Goal: Information Seeking & Learning: Learn about a topic

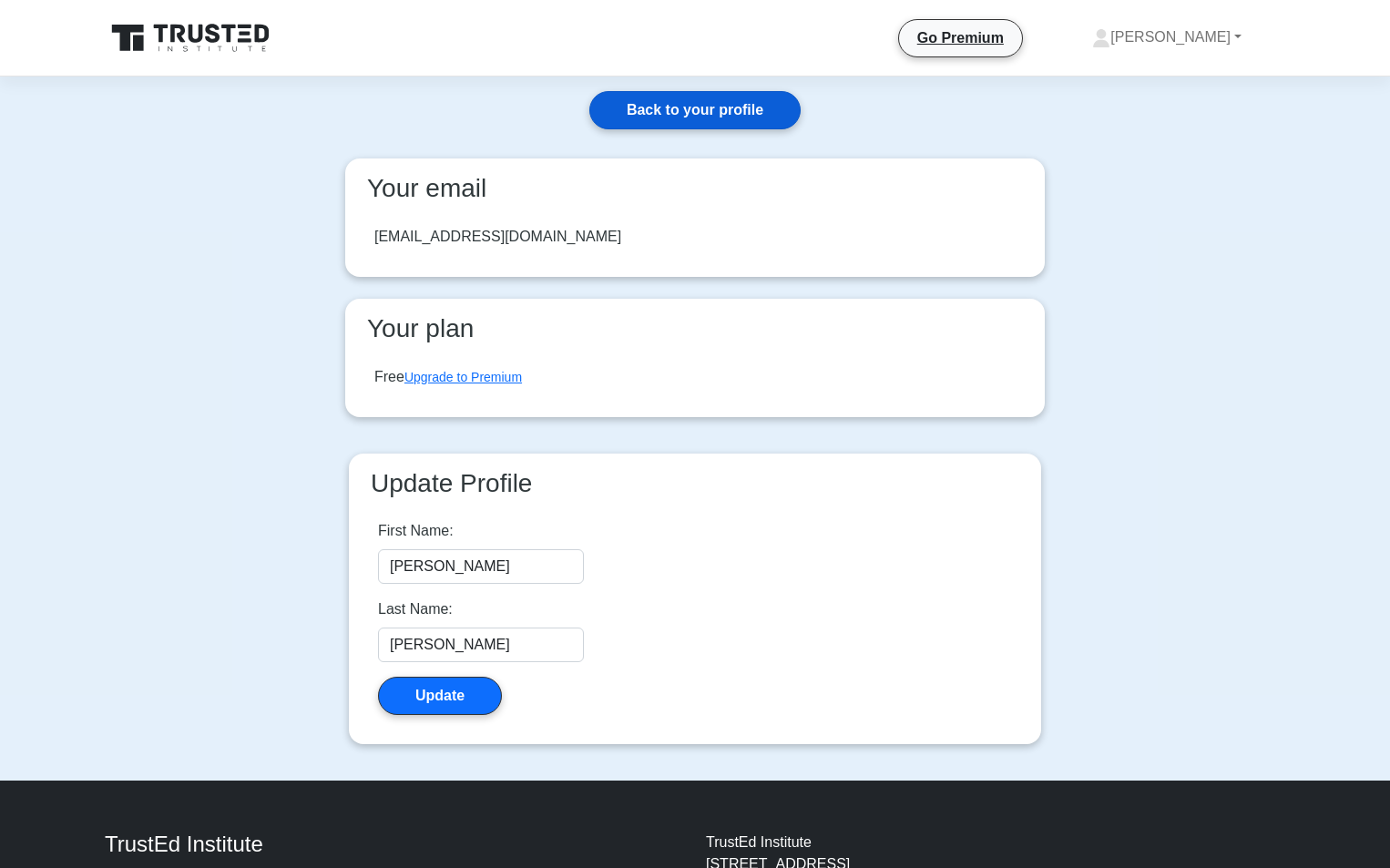
click at [731, 111] on link "Back to your profile" at bounding box center [695, 111] width 211 height 38
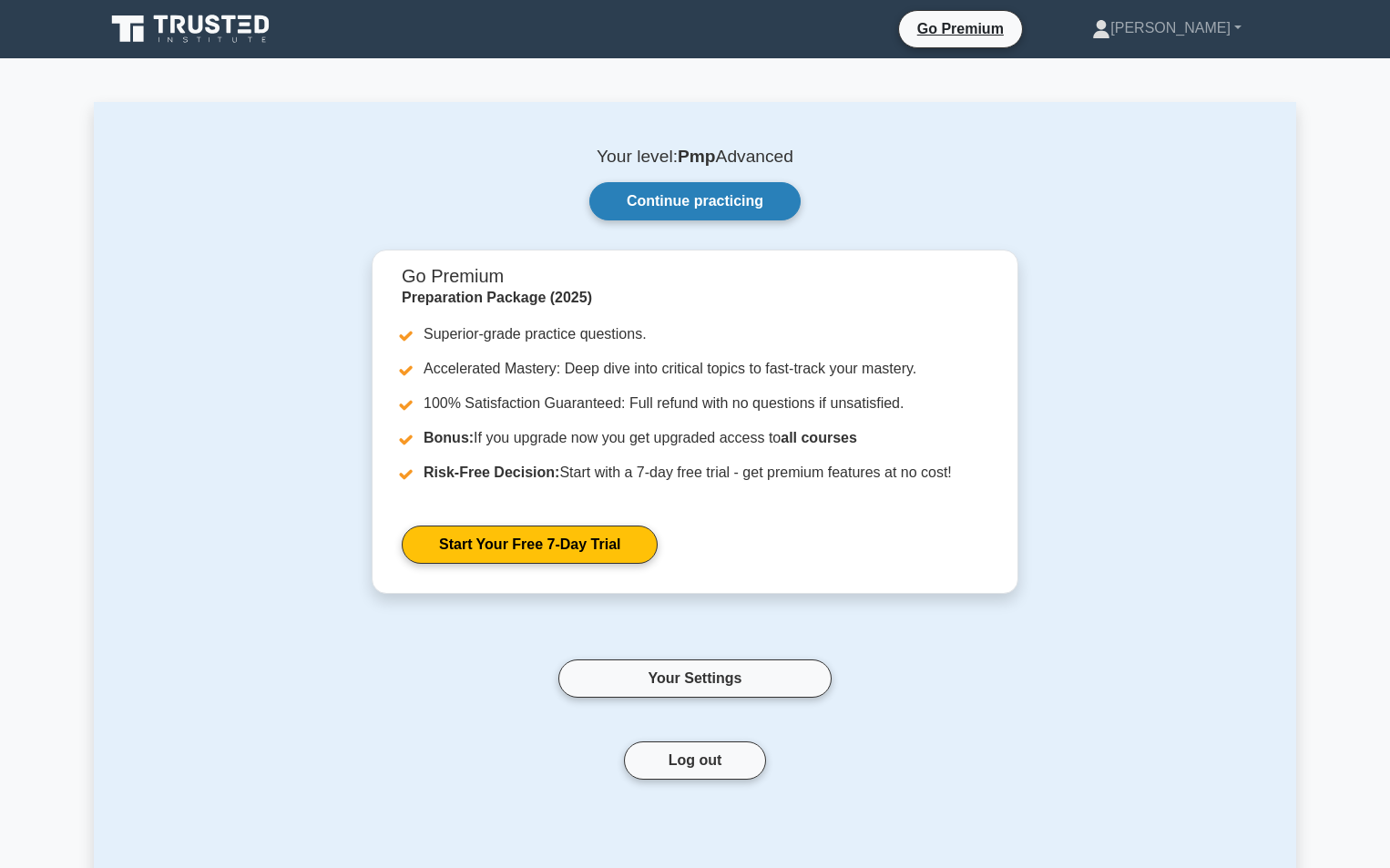
click at [642, 208] on link "Continue practicing" at bounding box center [695, 201] width 211 height 38
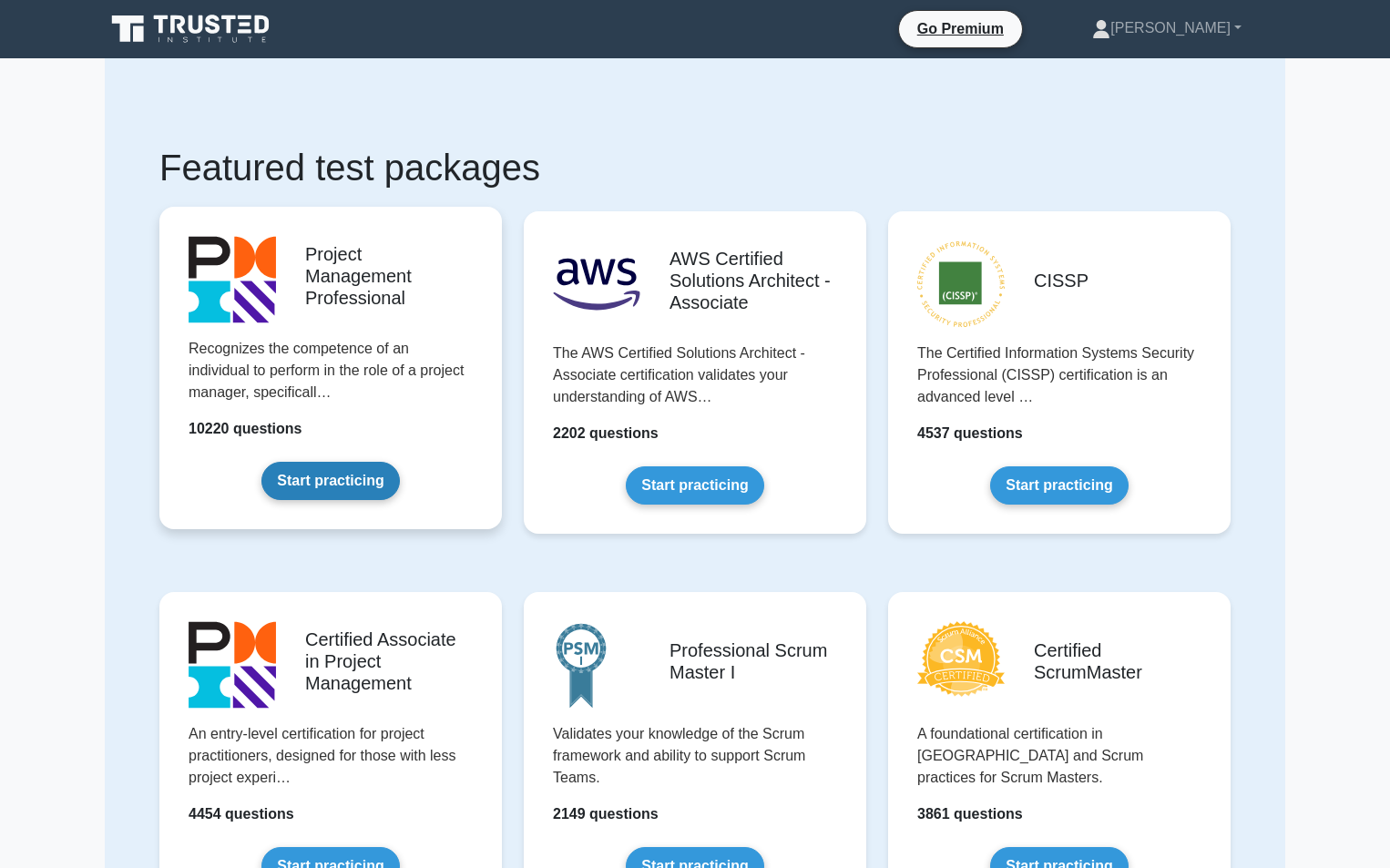
click at [292, 486] on link "Start practicing" at bounding box center [330, 481] width 138 height 38
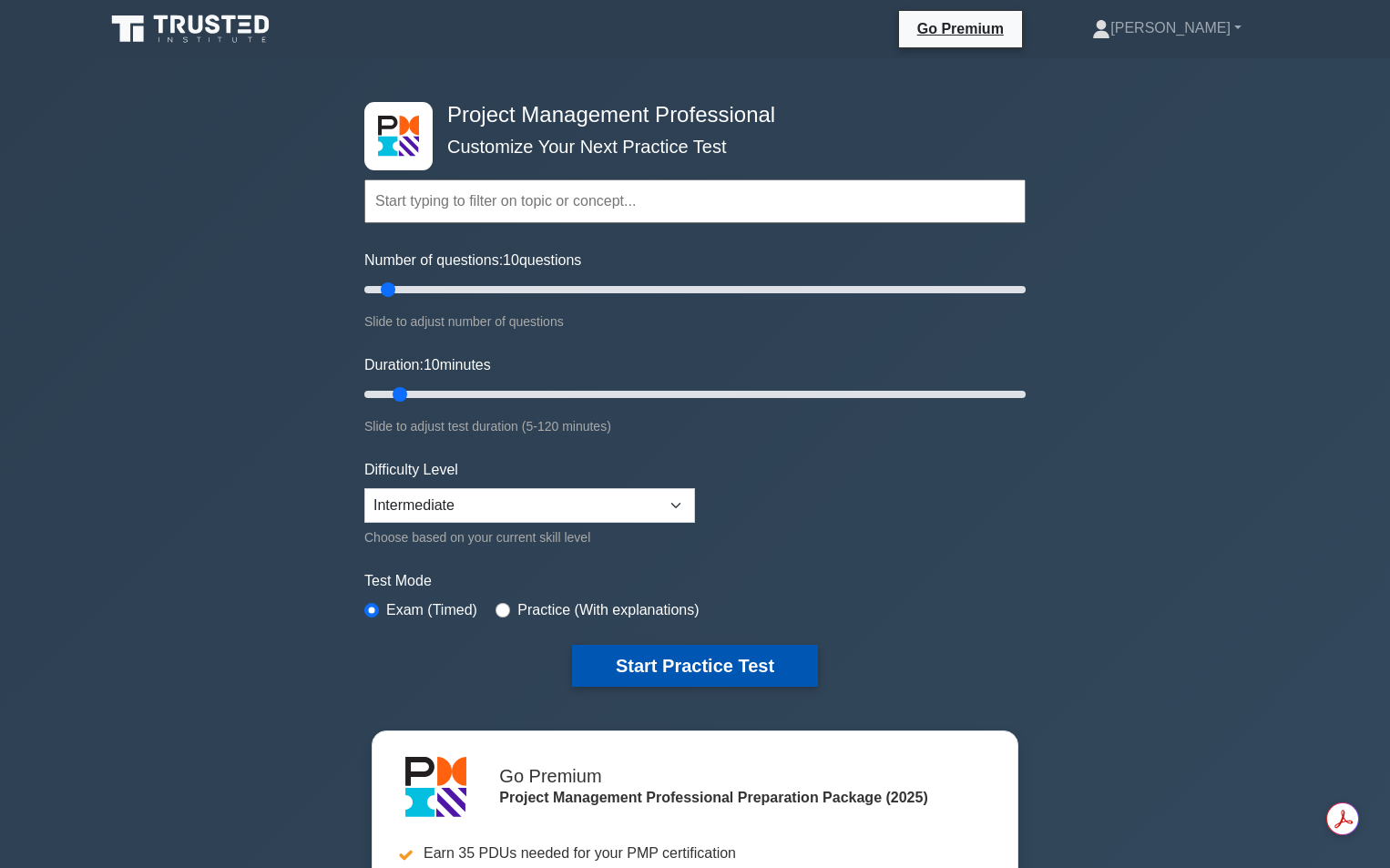
click at [663, 668] on button "Start Practice Test" at bounding box center [695, 666] width 246 height 42
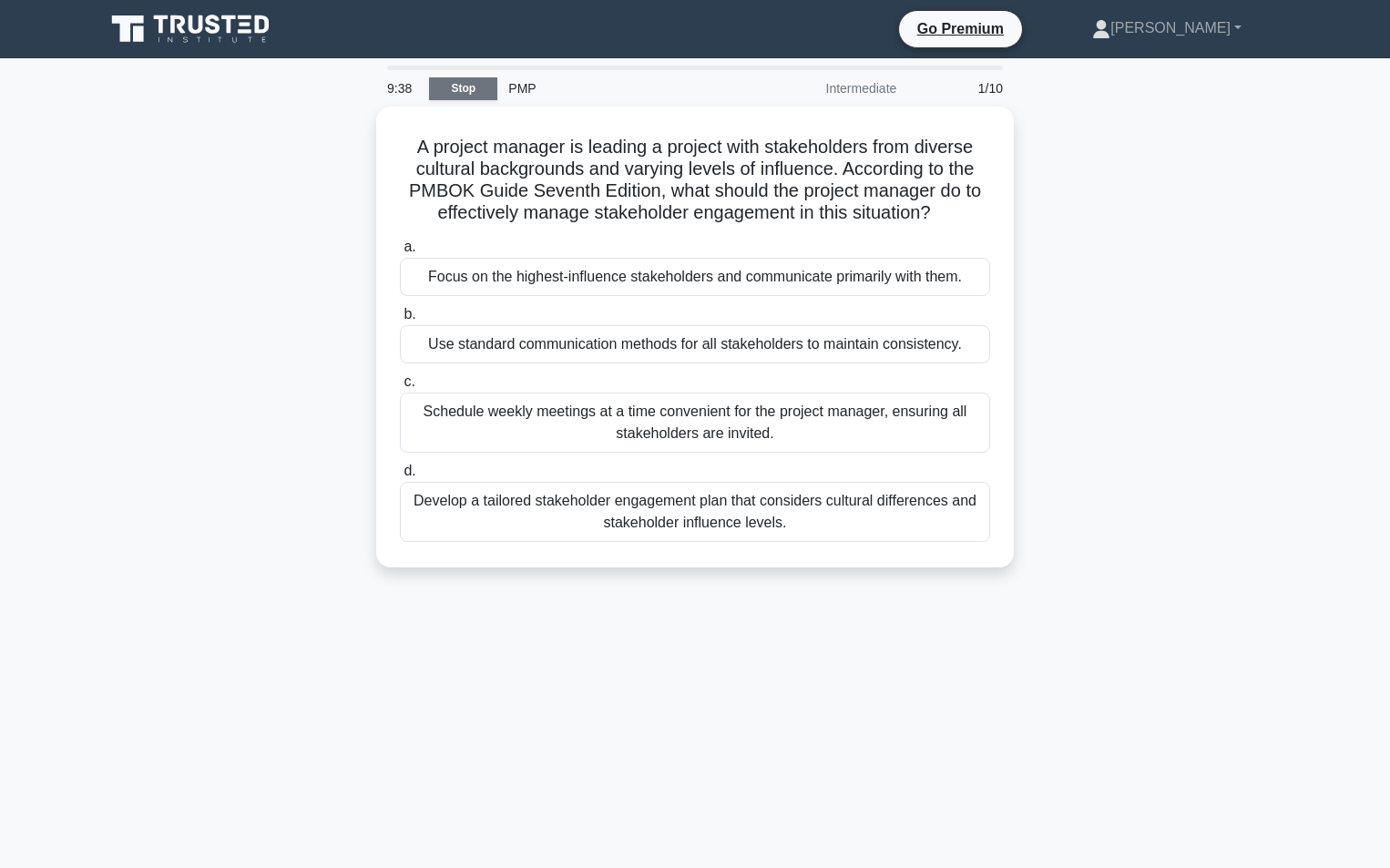
click at [449, 83] on link "Stop" at bounding box center [463, 89] width 69 height 23
